Goal: Task Accomplishment & Management: Use online tool/utility

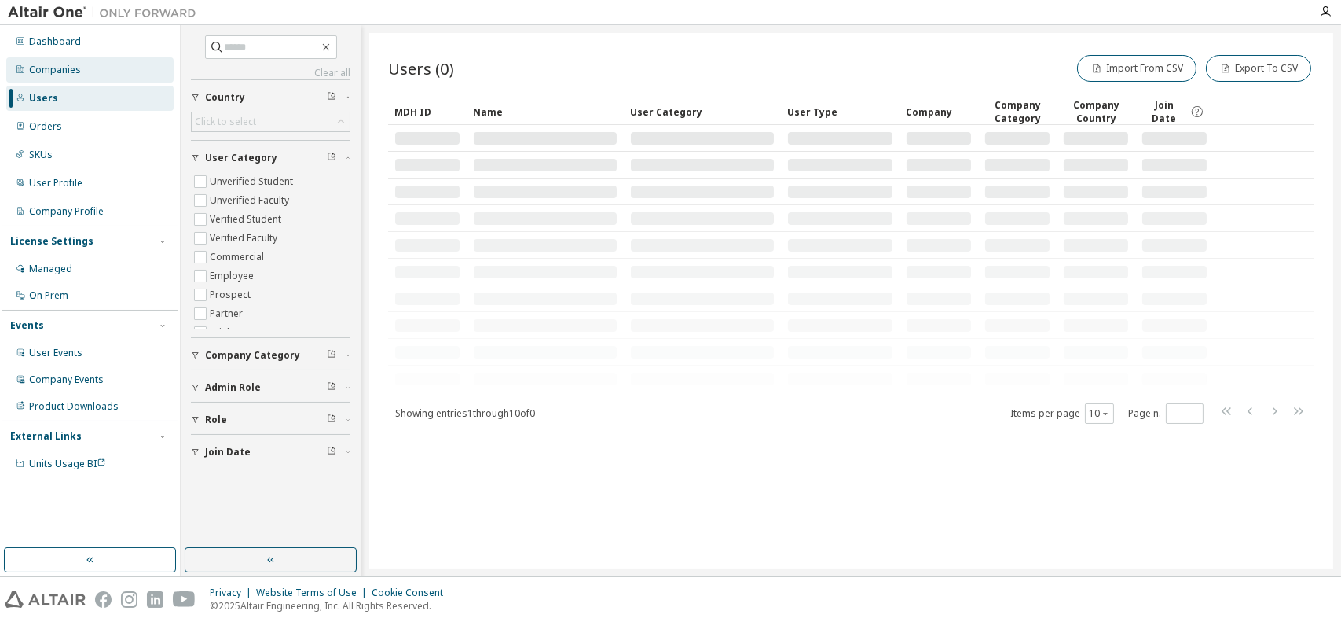
click at [76, 66] on div "Companies" at bounding box center [55, 70] width 52 height 13
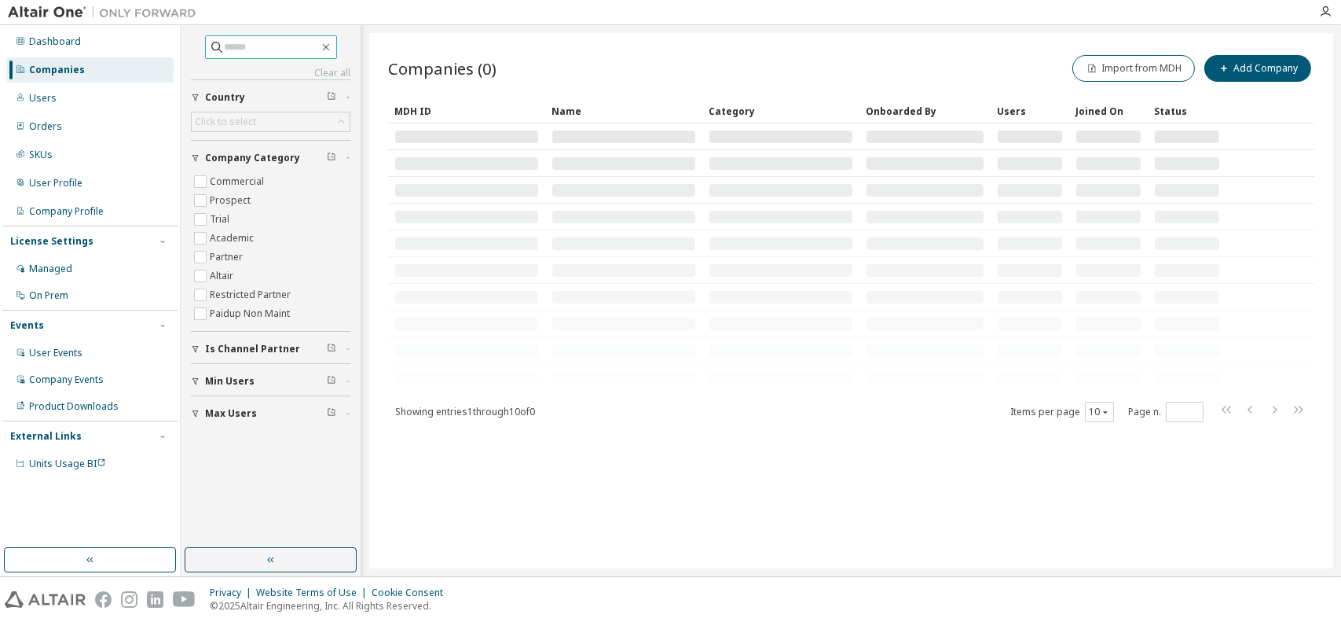
click at [296, 48] on input "text" at bounding box center [272, 47] width 94 height 16
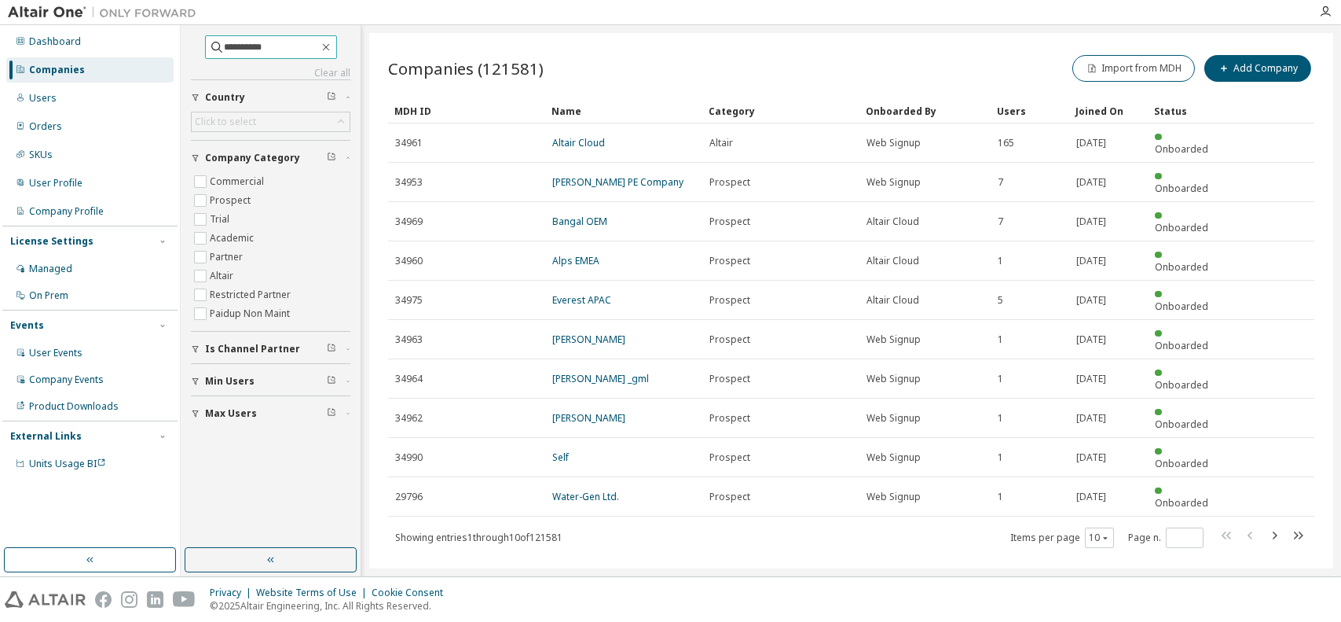
type input "**********"
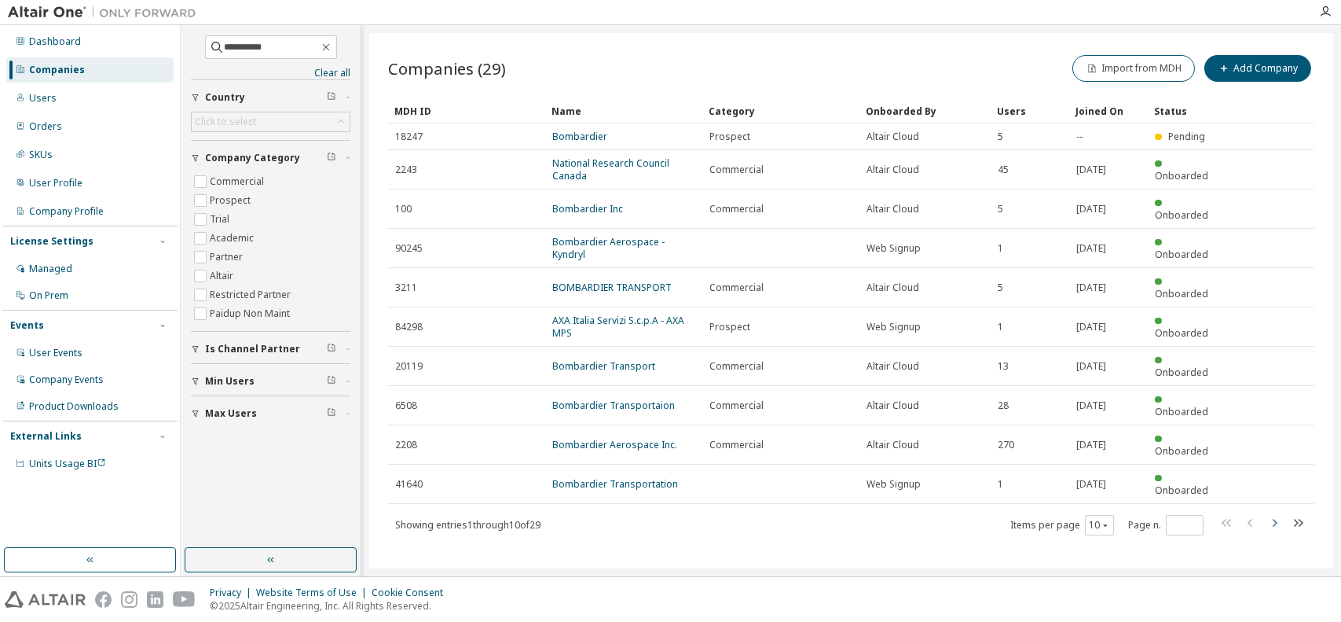
click at [1274, 513] on icon "button" at bounding box center [1274, 522] width 19 height 19
type input "*"
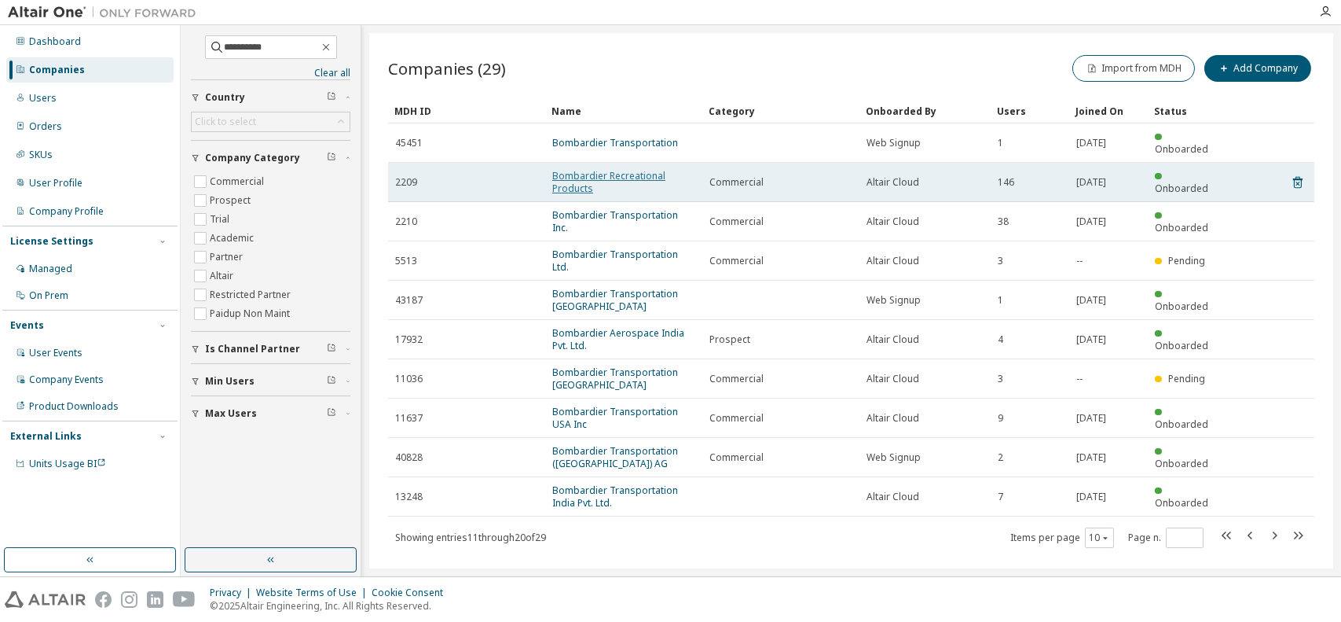
click at [620, 169] on link "Bombardier Recreational Products" at bounding box center [608, 182] width 113 height 26
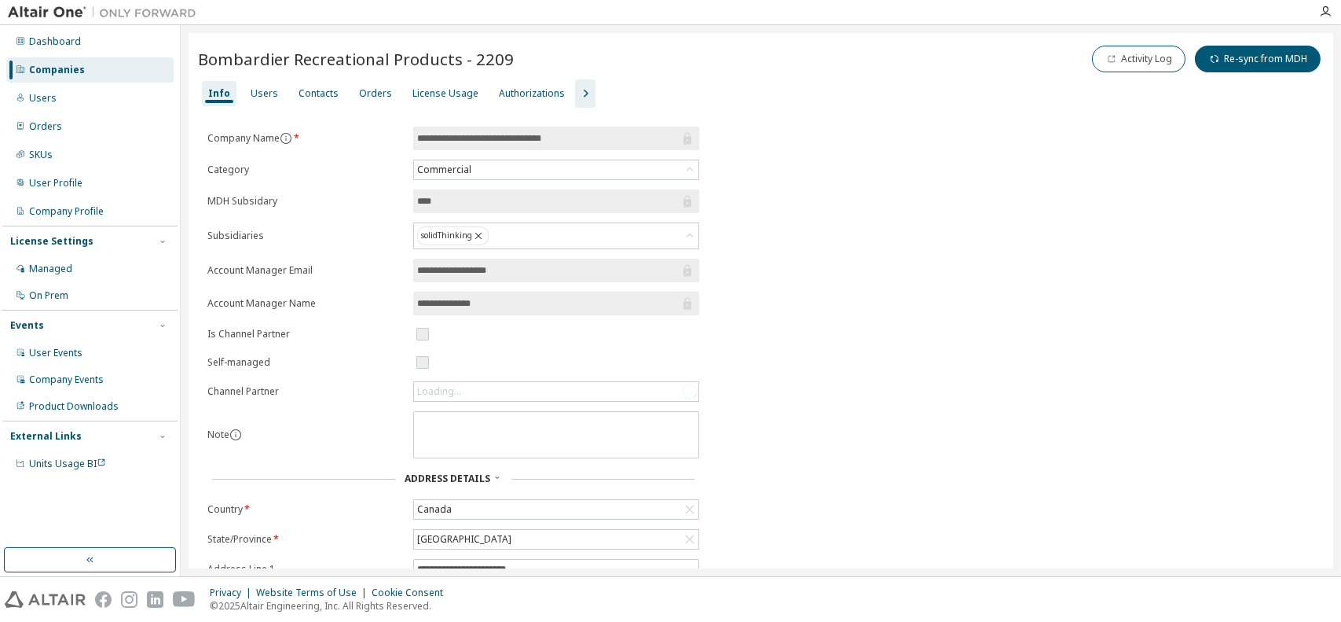
click at [576, 94] on icon "button" at bounding box center [585, 93] width 19 height 19
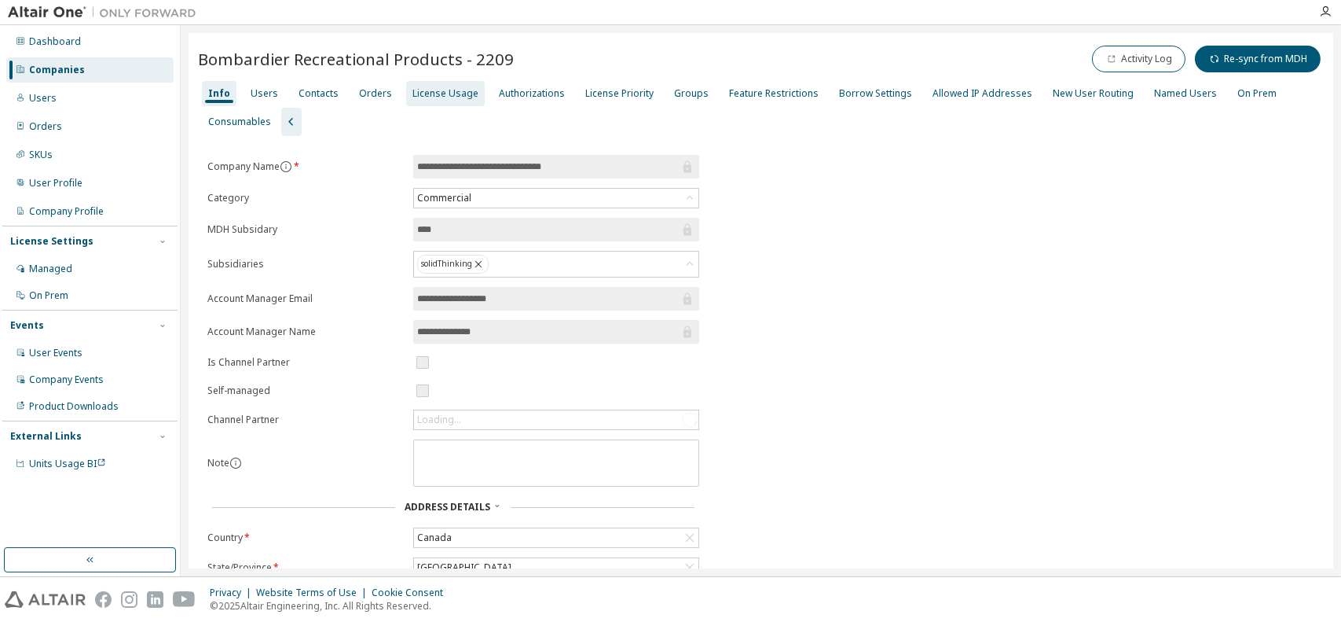
click at [423, 96] on div "License Usage" at bounding box center [446, 93] width 66 height 13
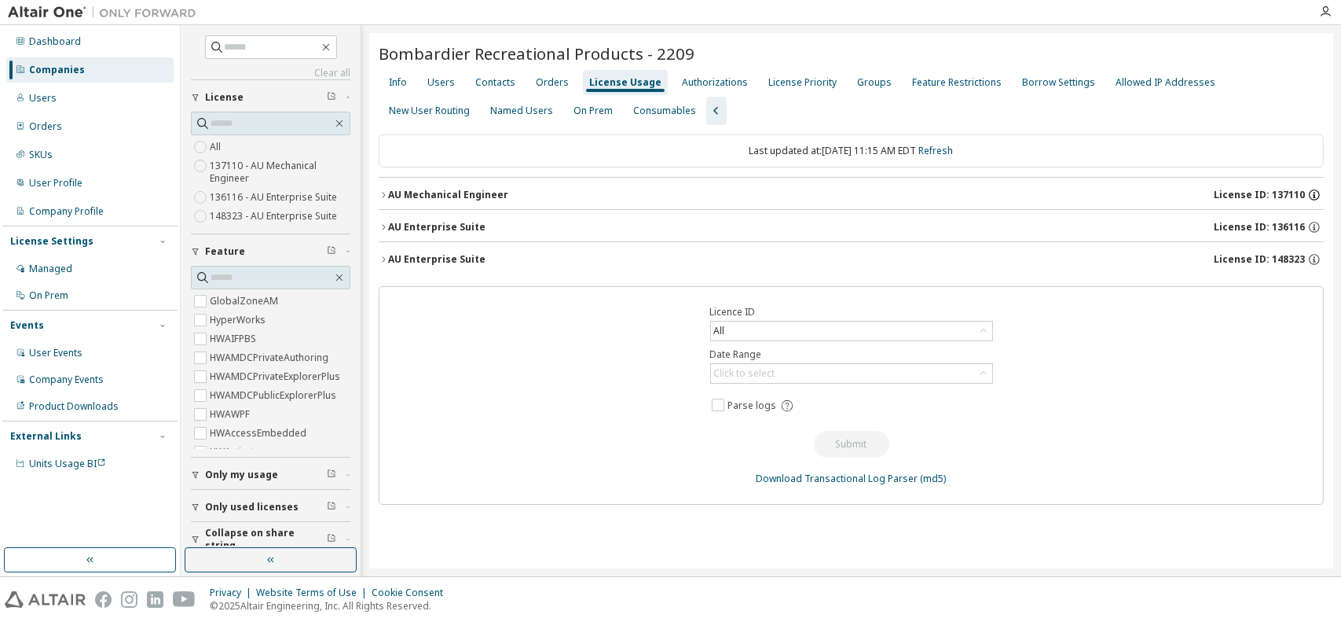
click at [1316, 193] on icon "button" at bounding box center [1315, 195] width 14 height 14
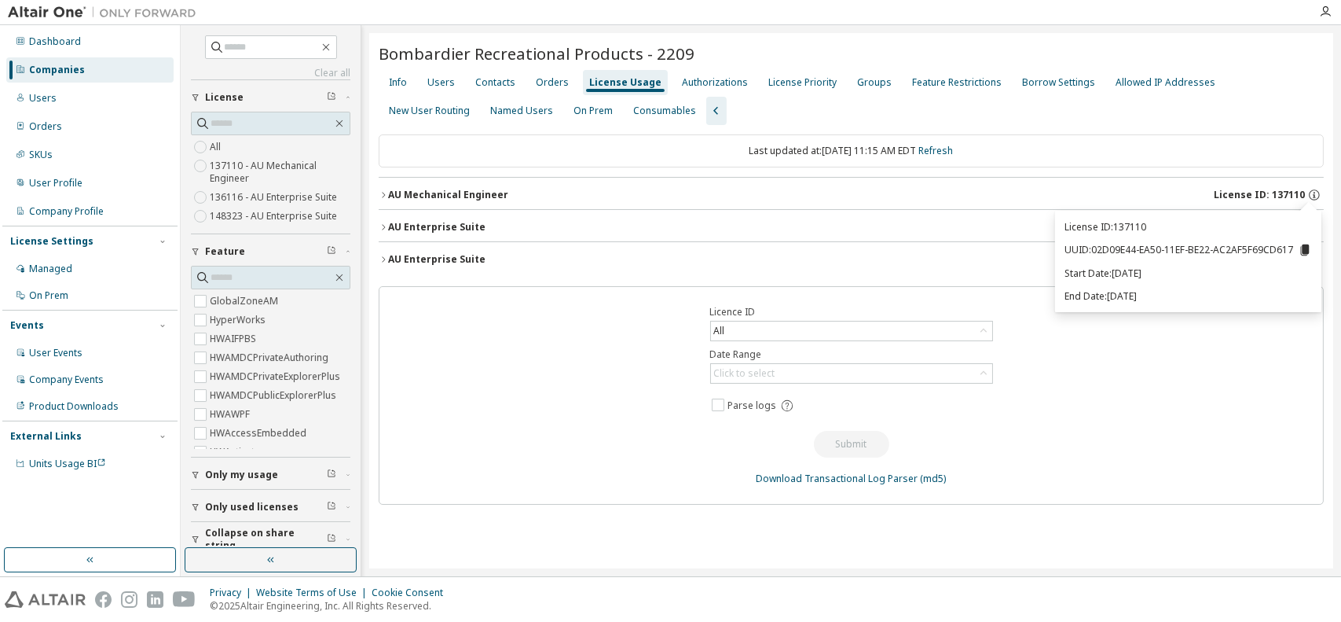
click at [1143, 372] on div "Licence ID All Date Range Click to select Parse logs Submit Download Transactio…" at bounding box center [851, 395] width 945 height 218
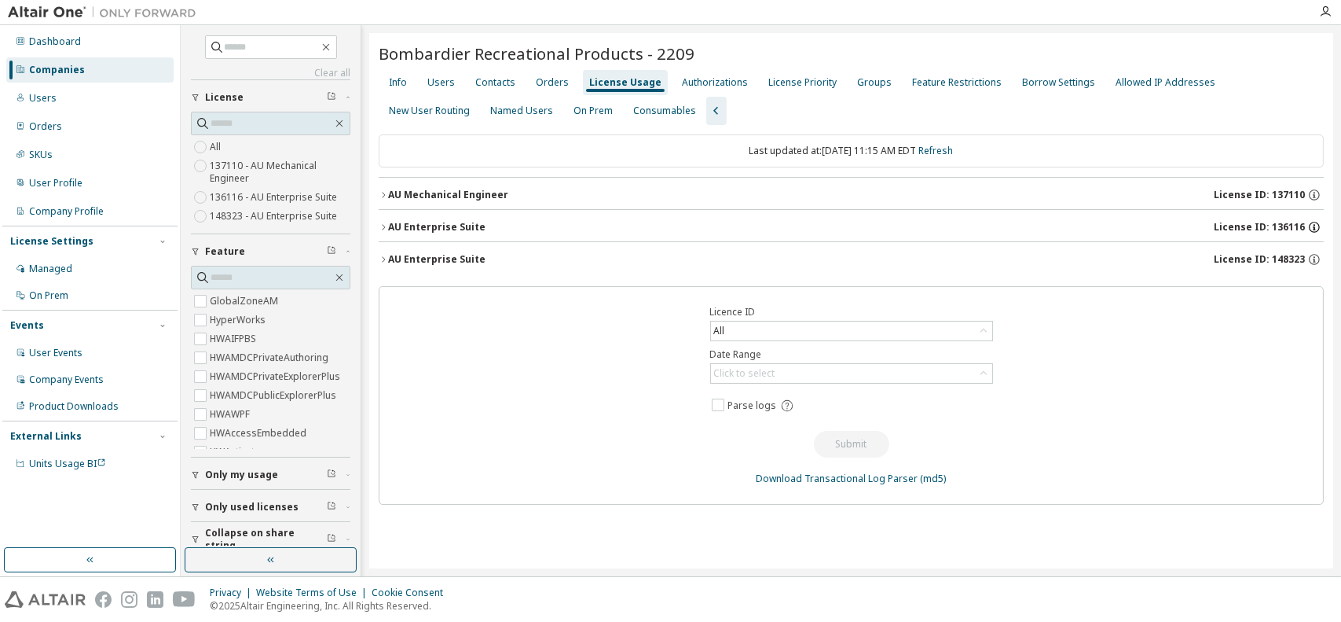
click at [1316, 223] on icon "button" at bounding box center [1315, 227] width 14 height 14
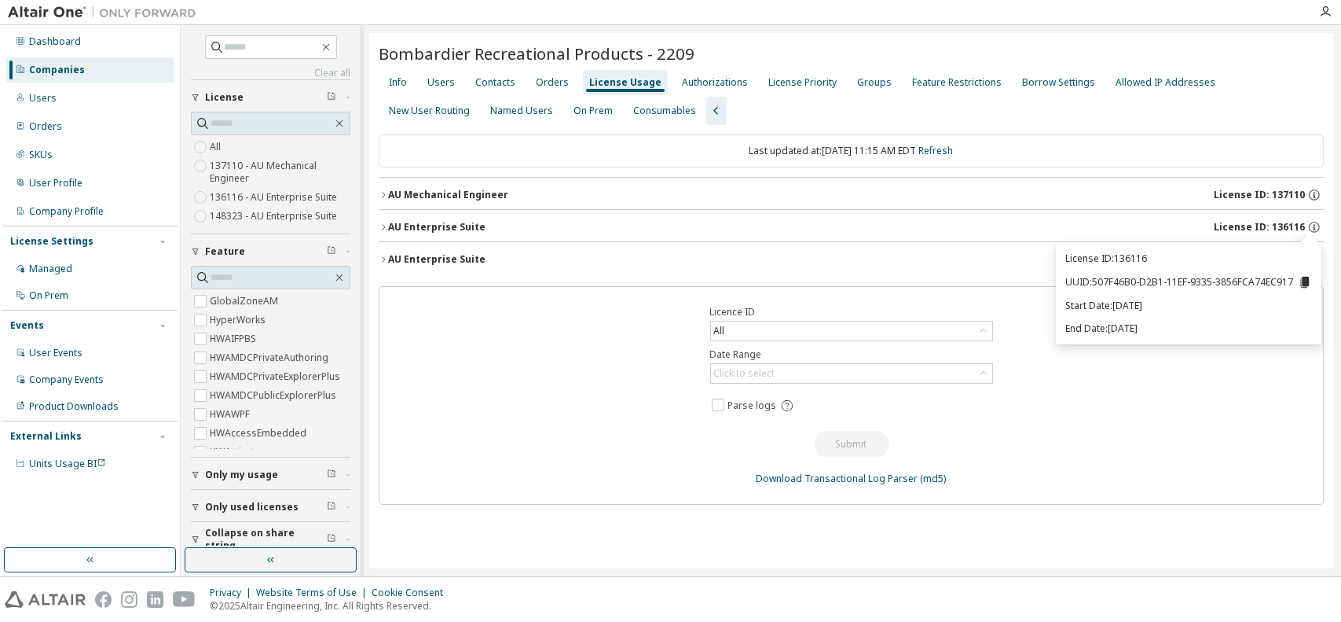
click at [1170, 400] on div "Licence ID All Date Range Click to select Parse logs Submit Download Transactio…" at bounding box center [851, 395] width 945 height 218
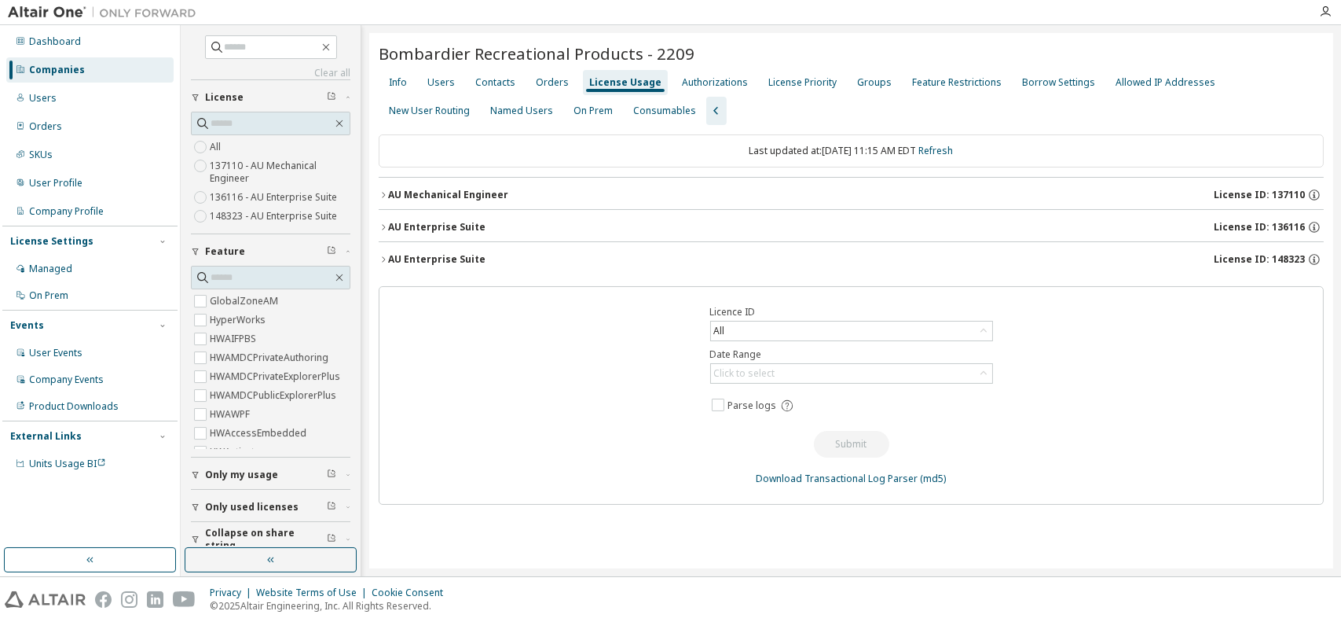
click at [382, 192] on icon "button" at bounding box center [383, 194] width 9 height 9
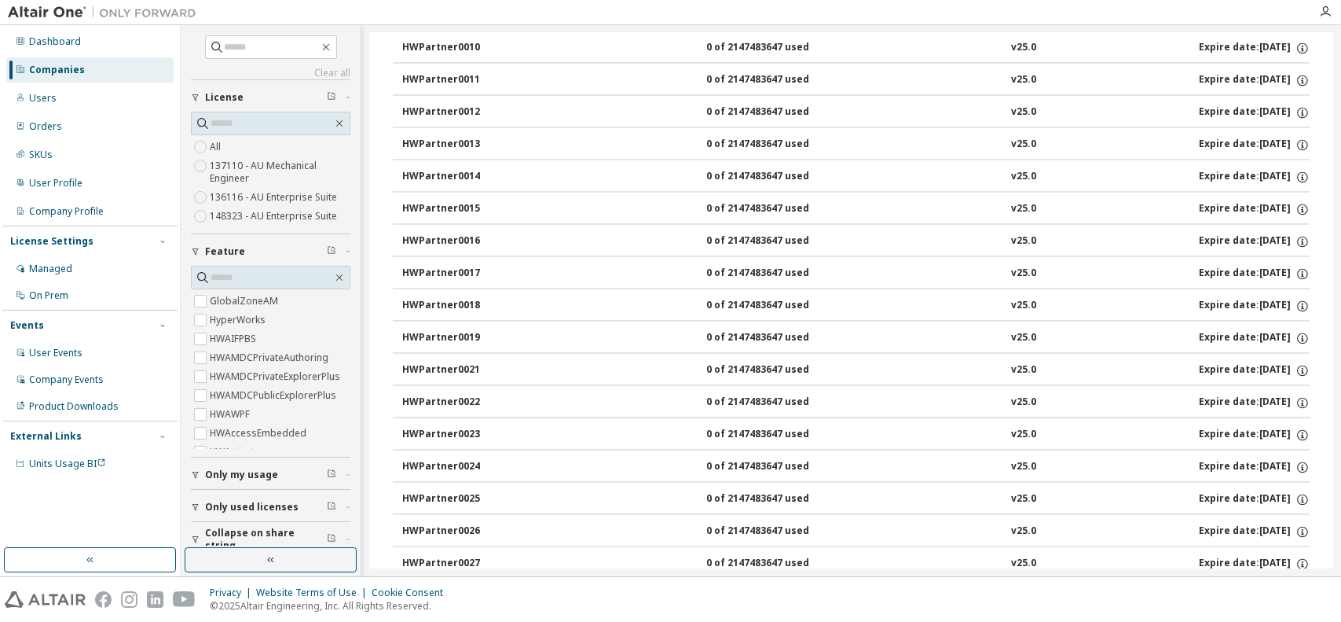
scroll to position [6443, 0]
